Goal: Task Accomplishment & Management: Use online tool/utility

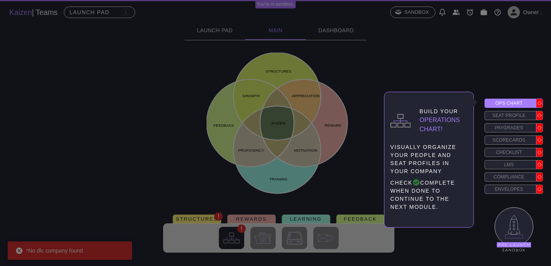
click at [539, 103] on icon at bounding box center [539, 103] width 4 height 4
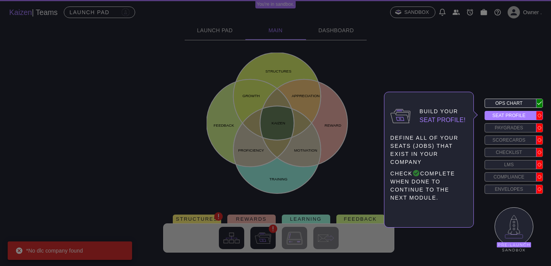
click at [540, 115] on icon at bounding box center [539, 116] width 4 height 4
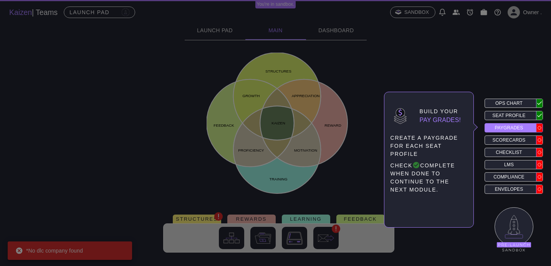
click at [540, 131] on div at bounding box center [539, 128] width 7 height 8
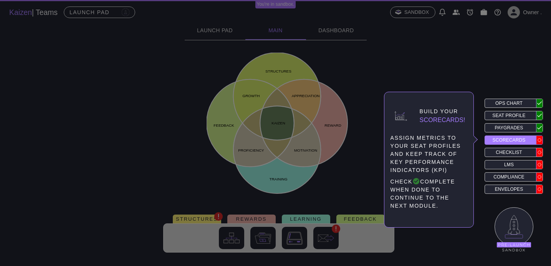
click at [540, 140] on icon at bounding box center [539, 140] width 4 height 4
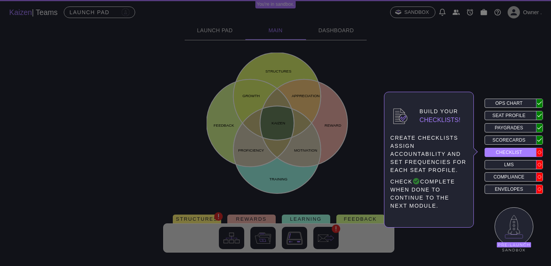
click at [540, 152] on icon at bounding box center [539, 152] width 4 height 4
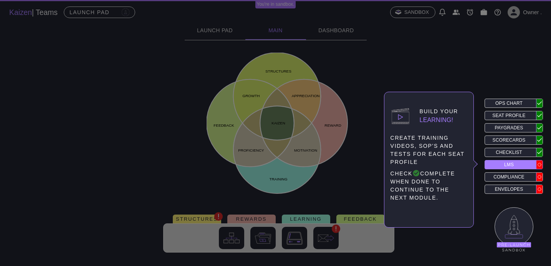
click at [540, 163] on circle at bounding box center [539, 164] width 3 height 3
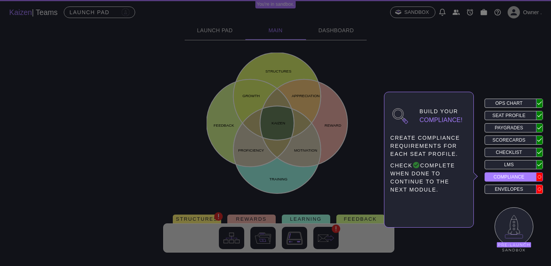
click at [540, 172] on div "Build your Compliance! create compliance requirements for each seat profile. CH…" at bounding box center [513, 146] width 58 height 95
click at [540, 177] on icon at bounding box center [539, 177] width 4 height 4
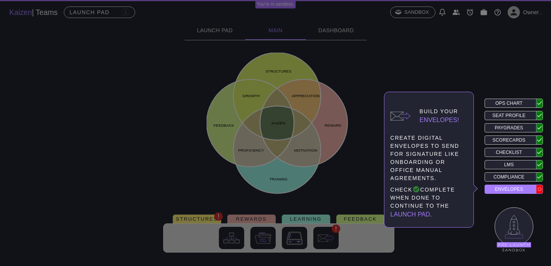
click at [540, 189] on icon at bounding box center [539, 189] width 4 height 4
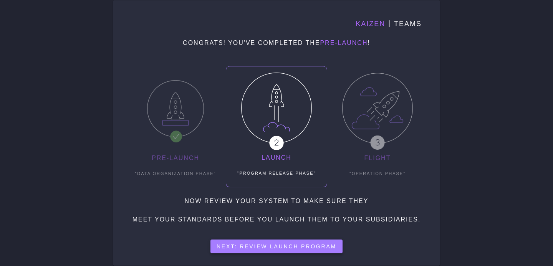
click at [284, 245] on button "Next: Review Launch Program" at bounding box center [276, 246] width 132 height 14
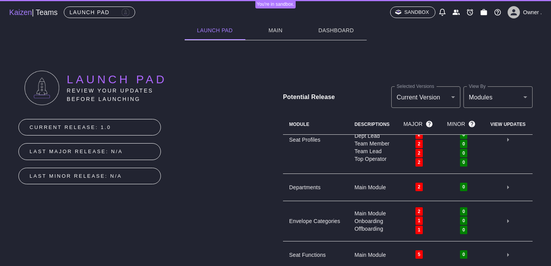
scroll to position [48, 0]
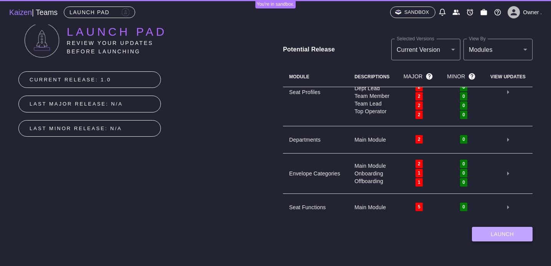
click at [491, 236] on button "Launch" at bounding box center [502, 234] width 61 height 15
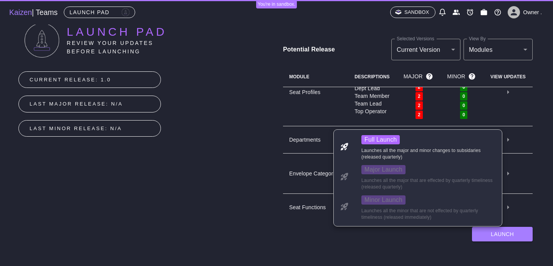
click at [394, 147] on div "Full Launch Launches all the major and minor changes to subsidaries (released q…" at bounding box center [428, 147] width 134 height 25
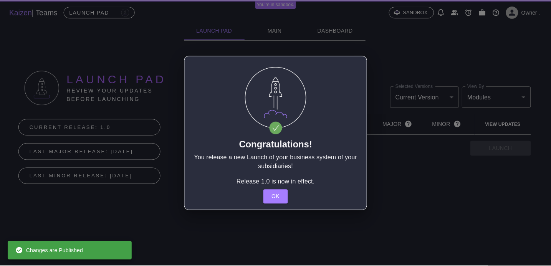
scroll to position [0, 0]
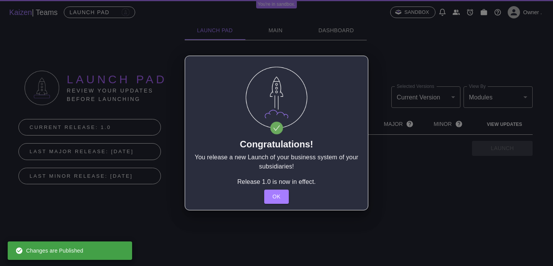
click at [289, 197] on div "Congratulations! You release a new Launch of your business system of your subsi…" at bounding box center [276, 133] width 183 height 155
click at [281, 197] on button "Ok" at bounding box center [276, 197] width 25 height 14
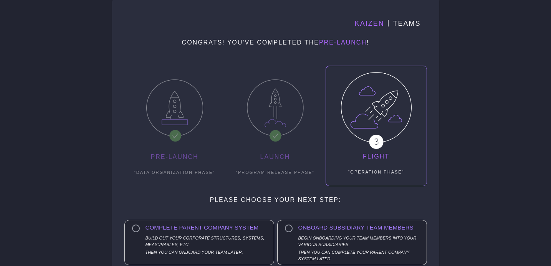
click at [243, 236] on p "Build out your corporate structures, systems, measurables, etc." at bounding box center [207, 241] width 125 height 13
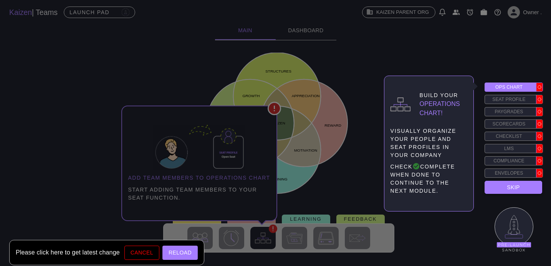
click at [515, 187] on button "Skip" at bounding box center [513, 187] width 58 height 13
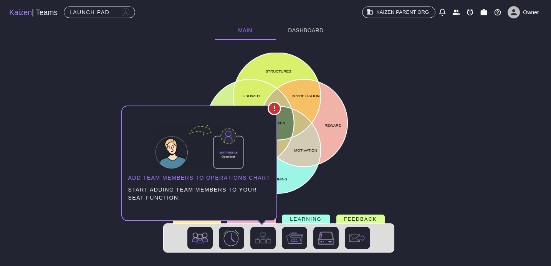
click at [316, 105] on icon at bounding box center [299, 101] width 44 height 44
